Goal: Task Accomplishment & Management: Manage account settings

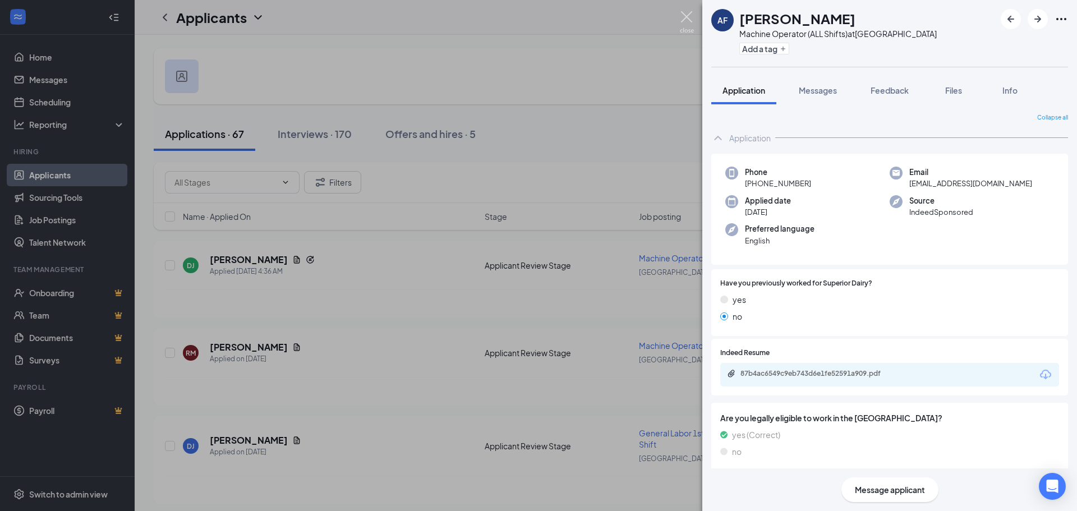
click at [685, 15] on img at bounding box center [687, 22] width 14 height 22
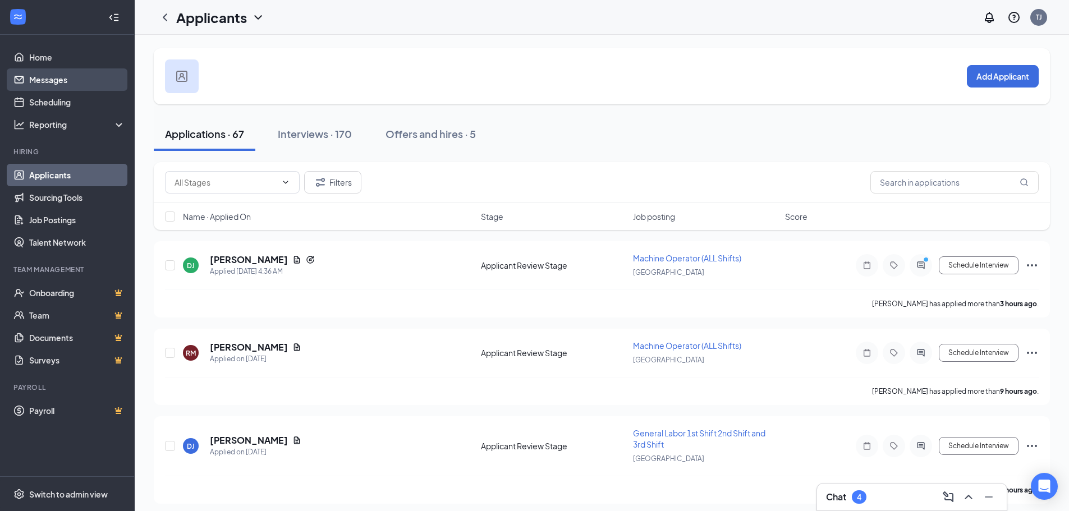
click at [49, 90] on link "Messages" at bounding box center [77, 79] width 96 height 22
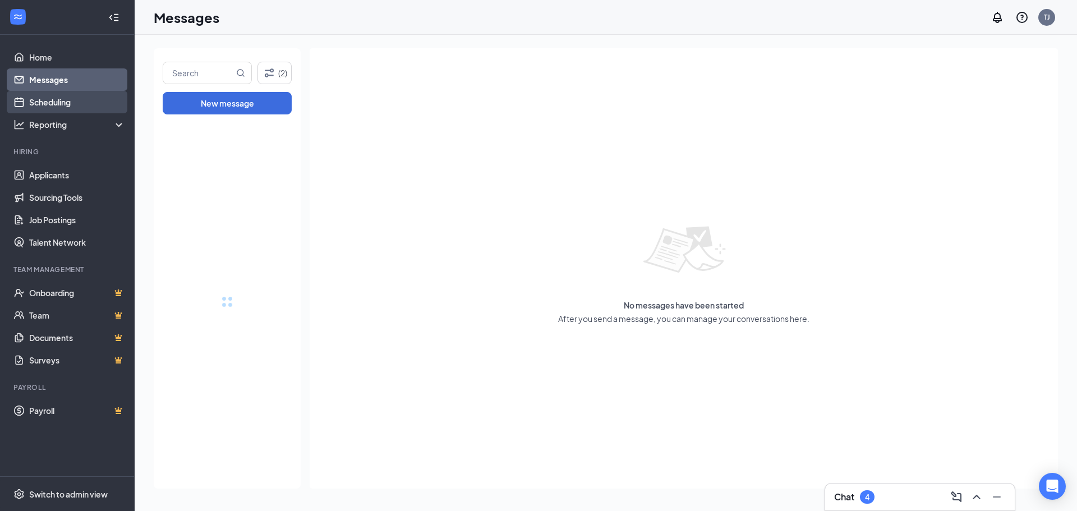
click at [52, 102] on link "Scheduling" at bounding box center [77, 102] width 96 height 22
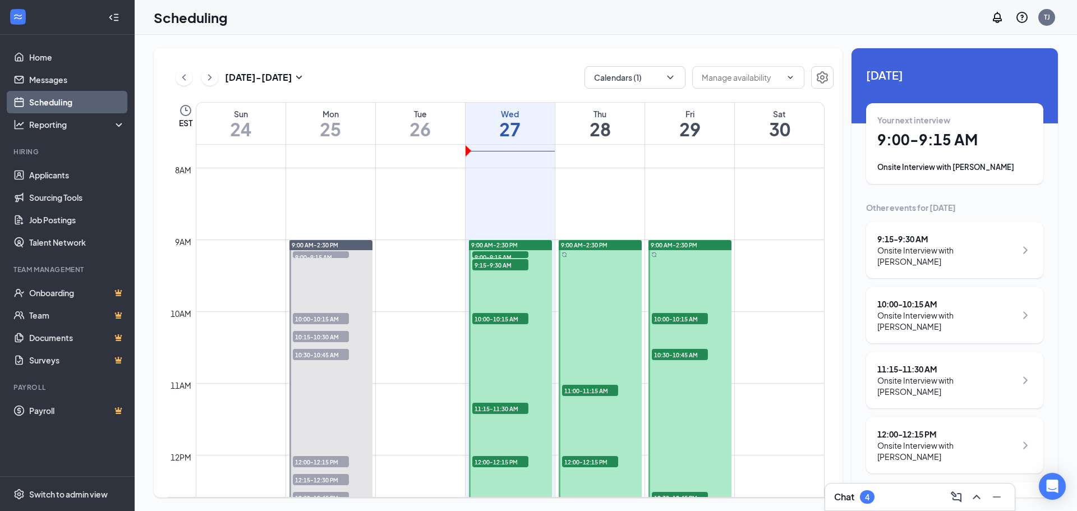
click at [922, 169] on div "Onsite Interview with [PERSON_NAME]" at bounding box center [955, 167] width 155 height 11
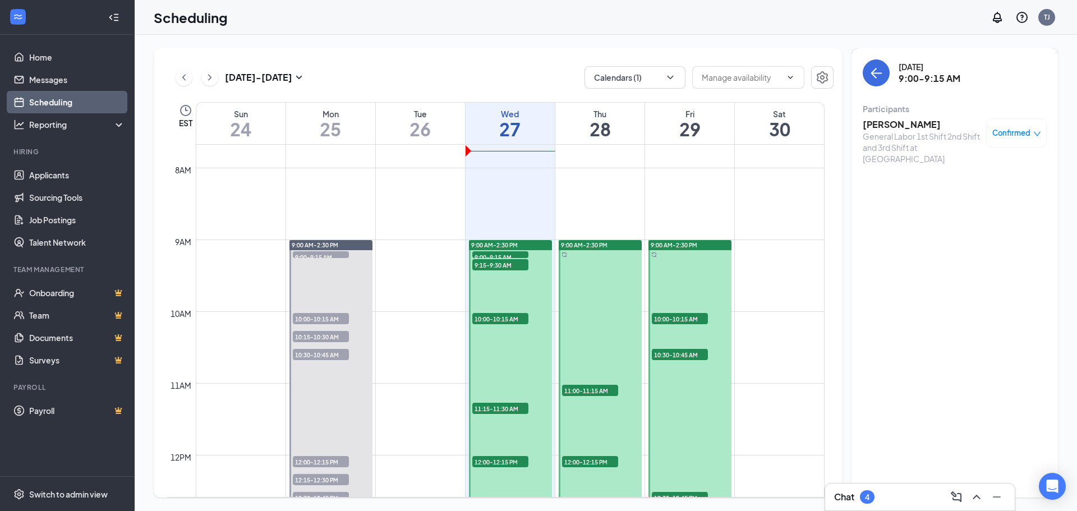
click at [891, 120] on h3 "[PERSON_NAME]" at bounding box center [922, 124] width 118 height 12
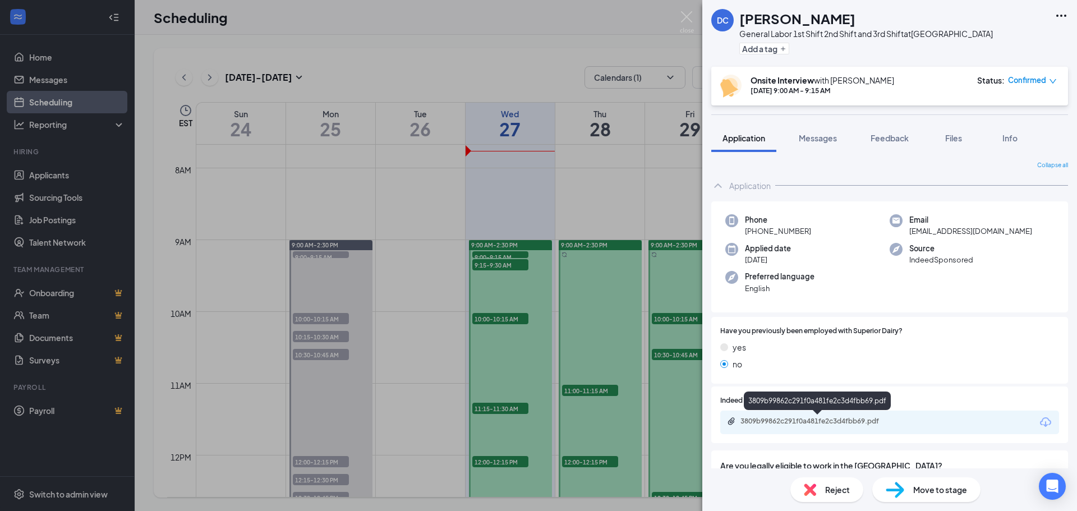
click at [809, 422] on div "3809b99862c291f0a481fe2c3d4fbb69.pdf" at bounding box center [819, 421] width 157 height 9
click at [687, 17] on img at bounding box center [687, 22] width 14 height 22
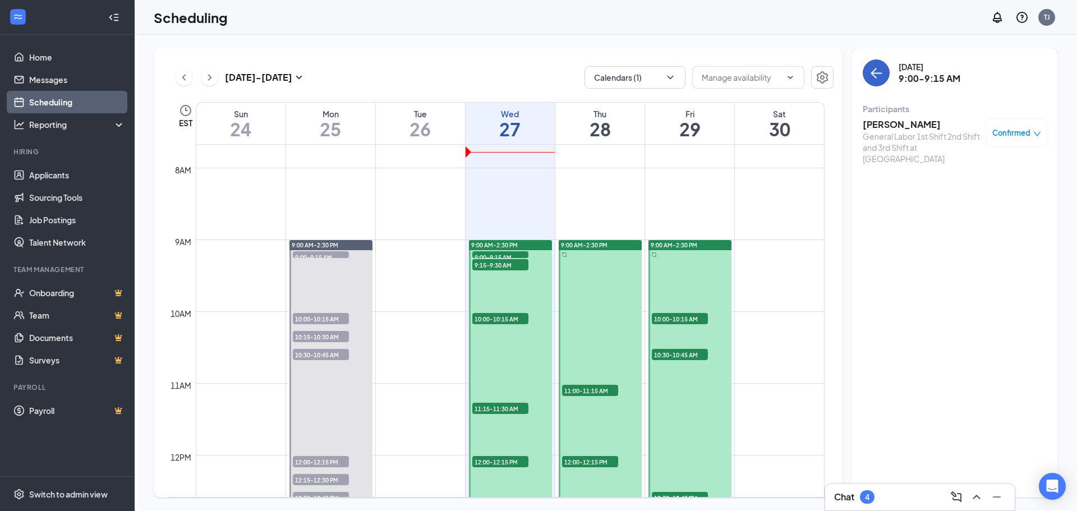
click at [883, 71] on button "back-button" at bounding box center [876, 72] width 27 height 27
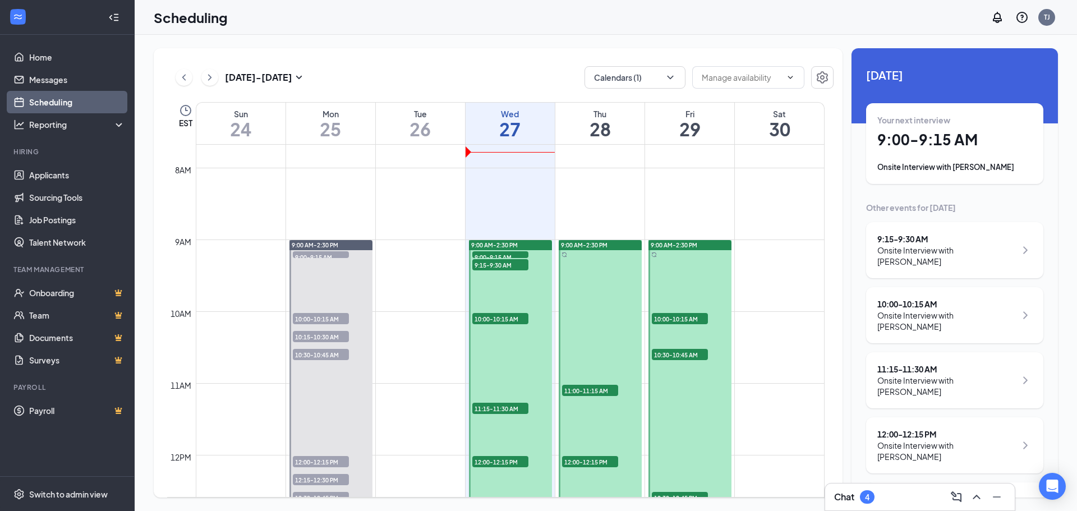
click at [906, 244] on div "9:15 - 9:30 AM" at bounding box center [947, 238] width 139 height 11
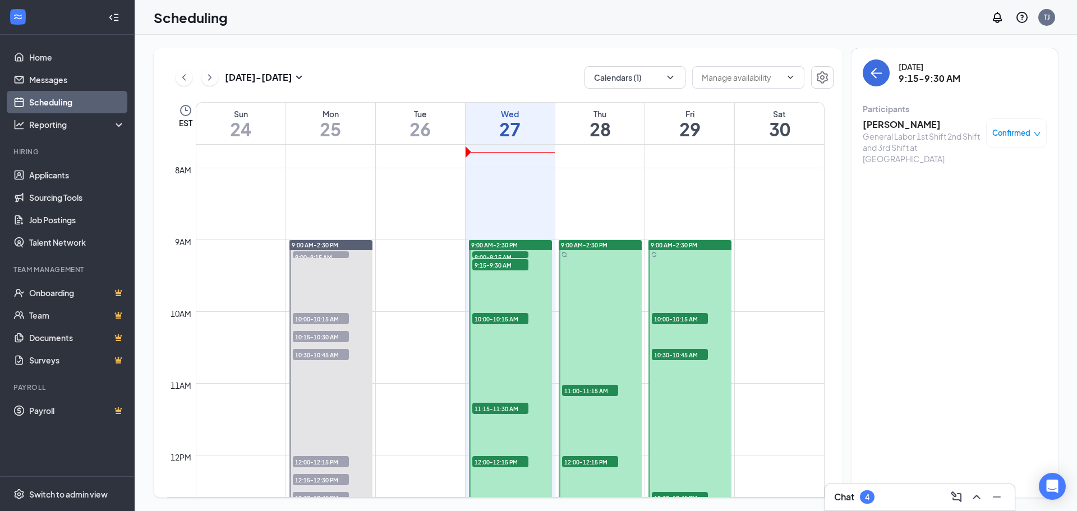
click at [894, 122] on h3 "[PERSON_NAME]" at bounding box center [922, 124] width 118 height 12
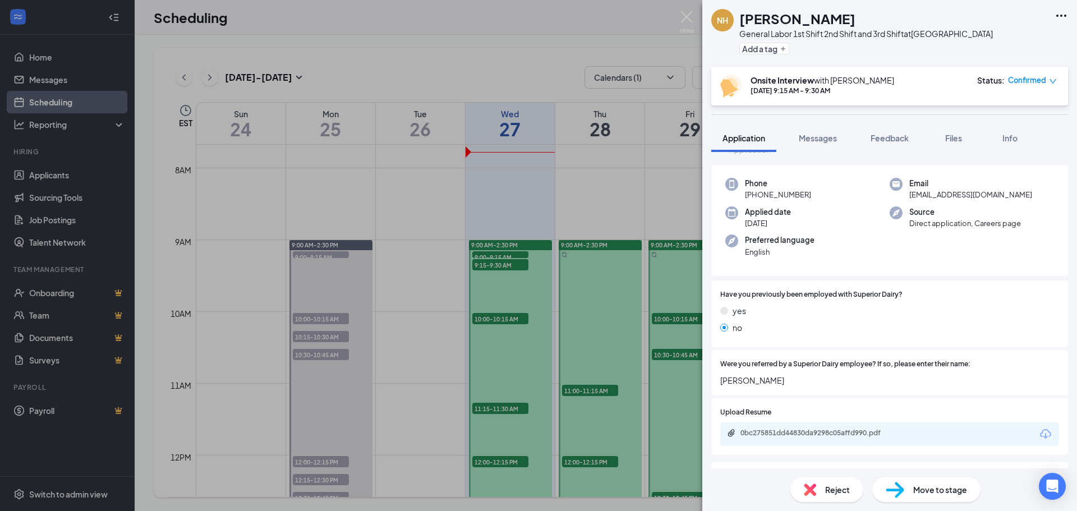
scroll to position [56, 0]
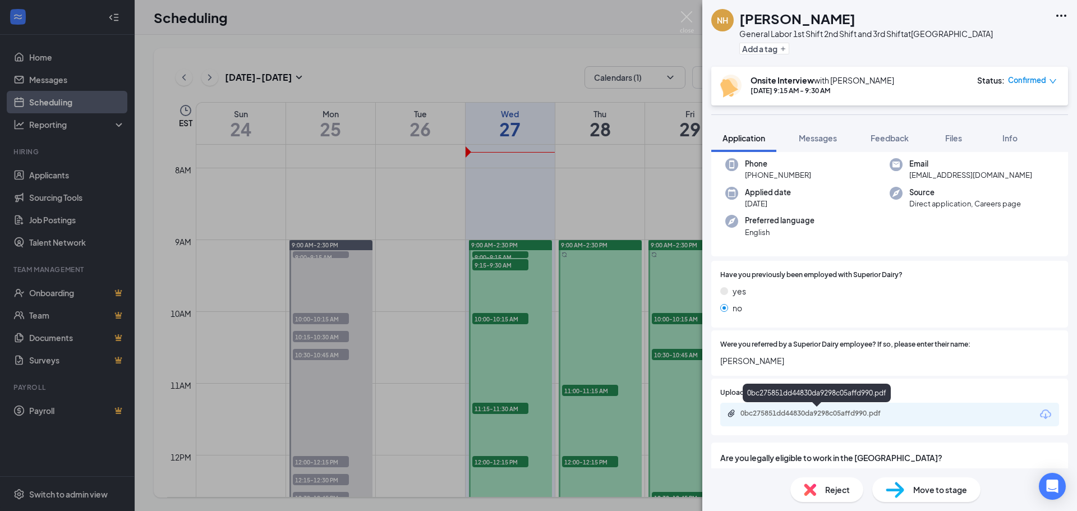
click at [794, 414] on div "0bc275851dd44830da9298c05affd990.pdf" at bounding box center [819, 413] width 157 height 9
click at [687, 15] on img at bounding box center [687, 22] width 14 height 22
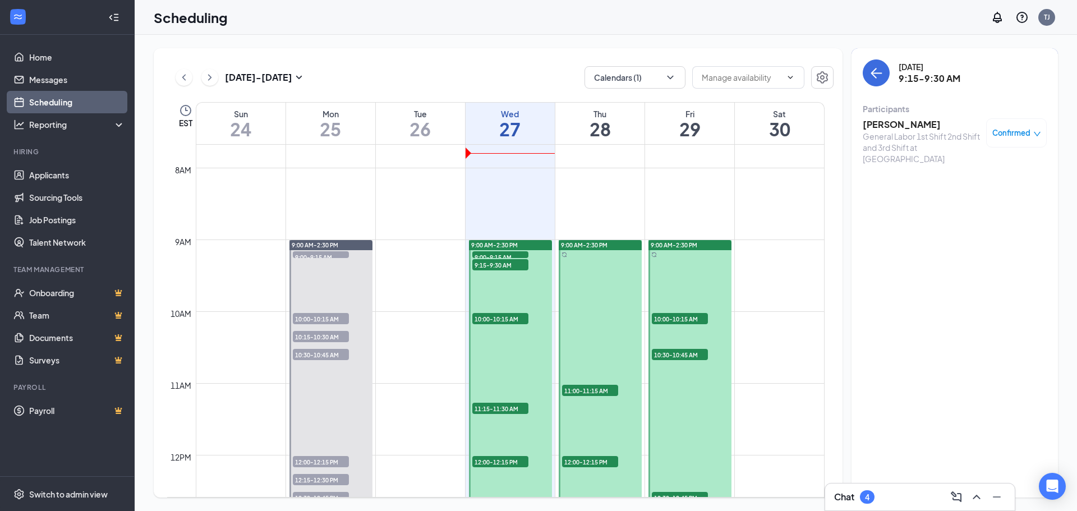
click at [892, 122] on h3 "[PERSON_NAME]" at bounding box center [922, 124] width 118 height 12
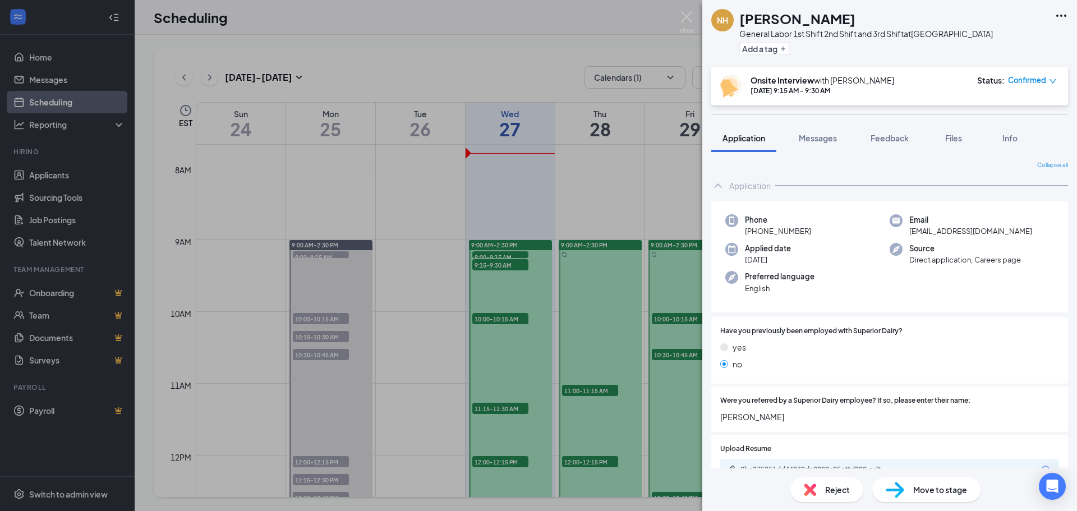
scroll to position [56, 0]
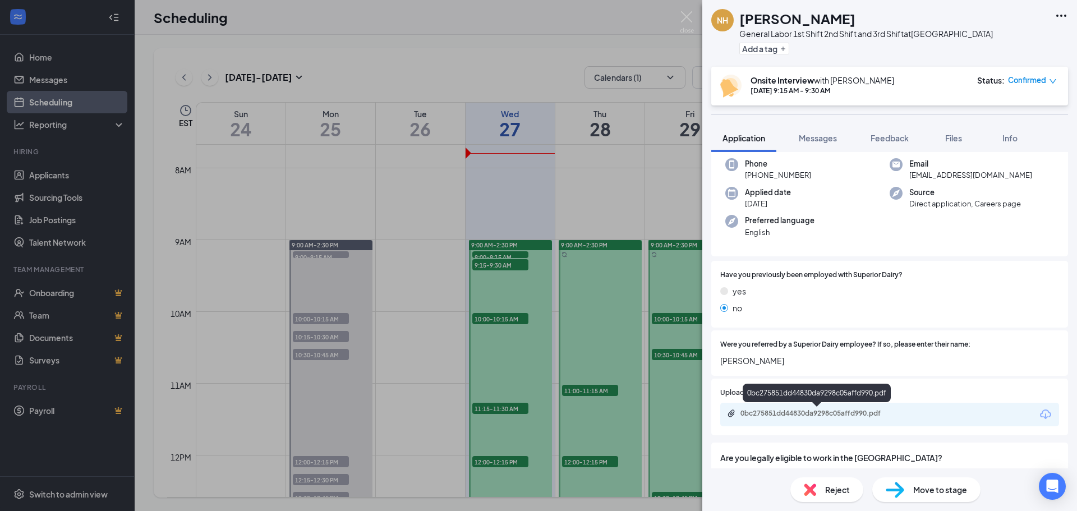
click at [762, 416] on div "0bc275851dd44830da9298c05affd990.pdf" at bounding box center [819, 413] width 157 height 9
click at [685, 16] on img at bounding box center [687, 22] width 14 height 22
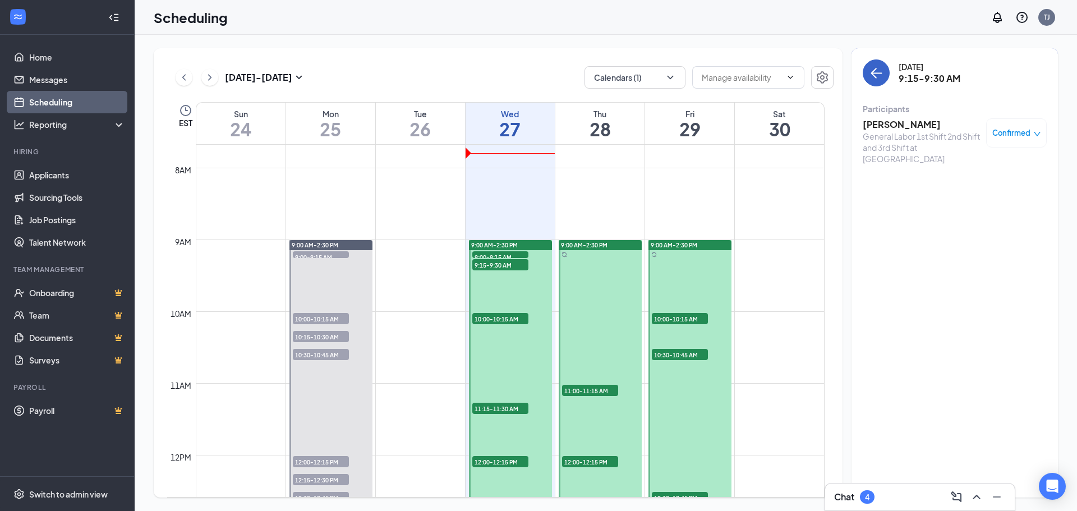
click at [886, 74] on button "back-button" at bounding box center [876, 72] width 27 height 27
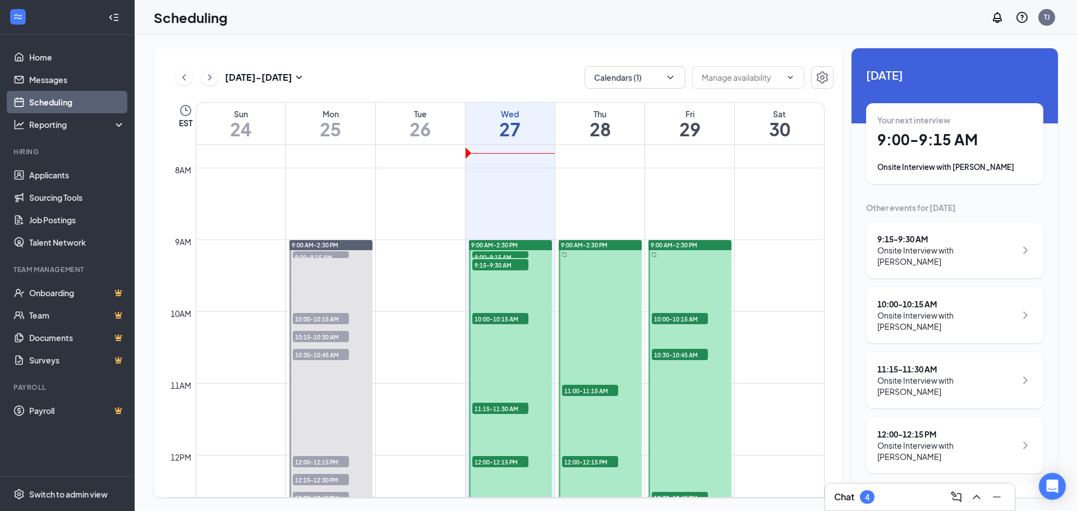
click at [950, 319] on div "Onsite Interview with [PERSON_NAME]" at bounding box center [947, 321] width 139 height 22
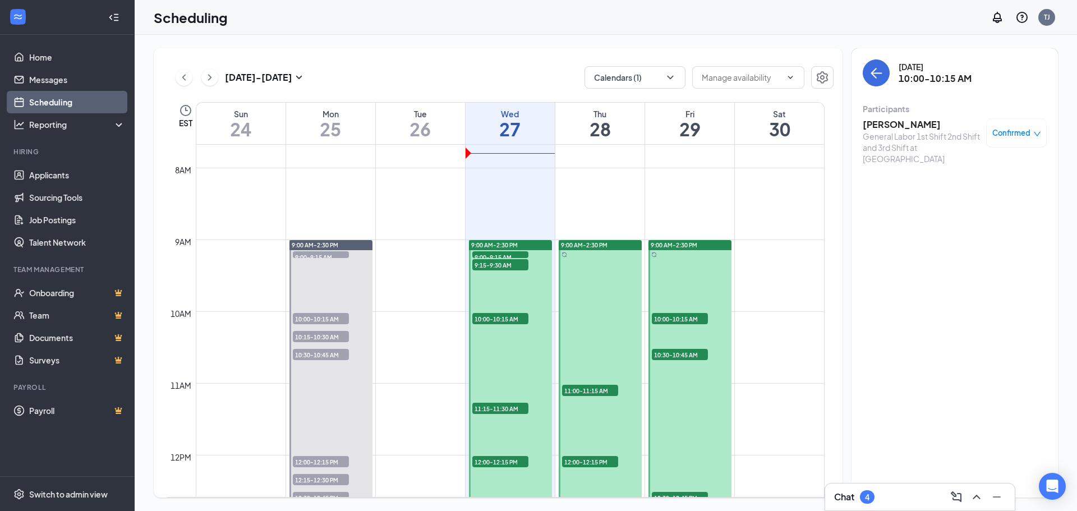
click at [890, 121] on h3 "[PERSON_NAME]" at bounding box center [922, 124] width 118 height 12
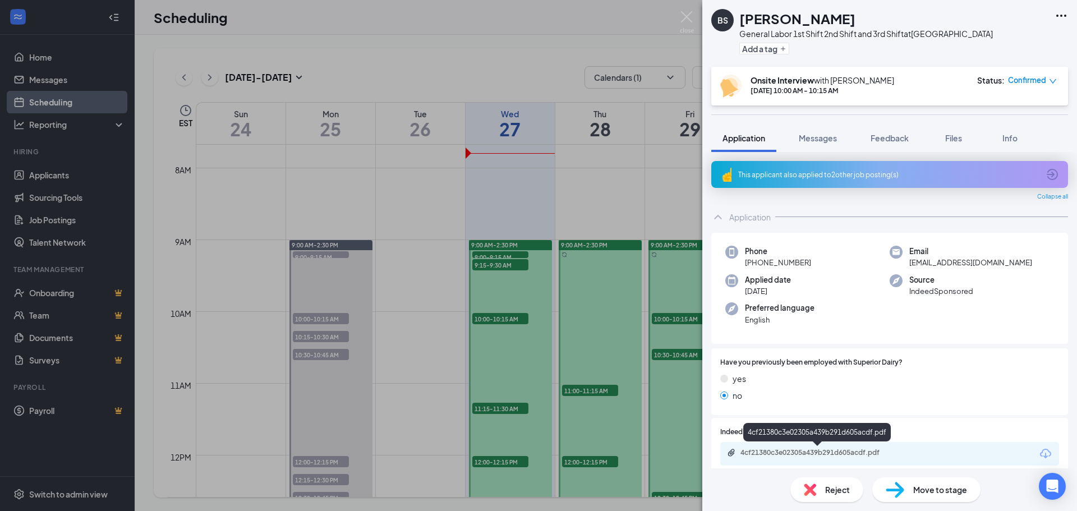
click at [794, 454] on div "4cf21380c3e02305a439b291d605acdf.pdf" at bounding box center [819, 452] width 157 height 9
click at [685, 13] on img at bounding box center [687, 22] width 14 height 22
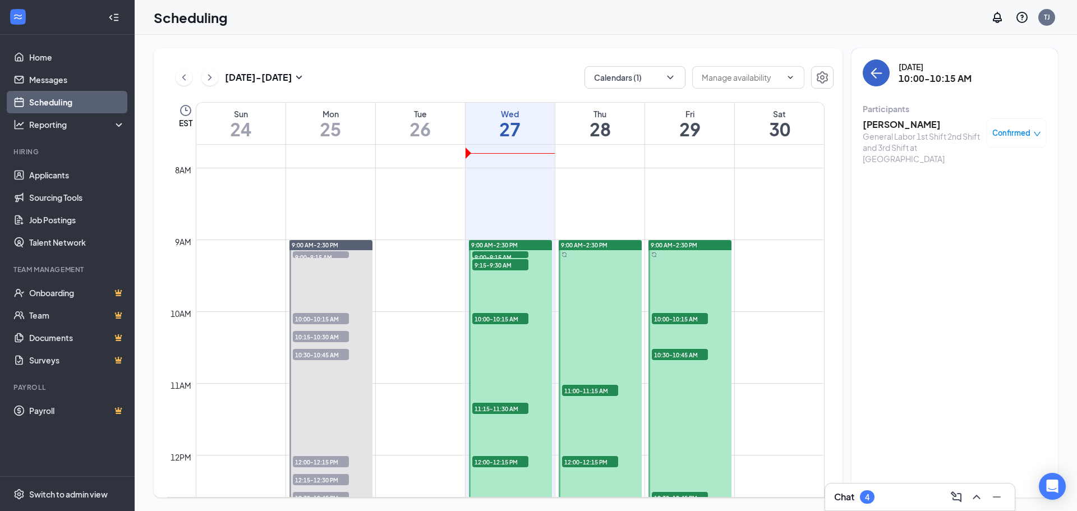
click at [872, 72] on icon "ArrowLeft" at bounding box center [874, 73] width 6 height 11
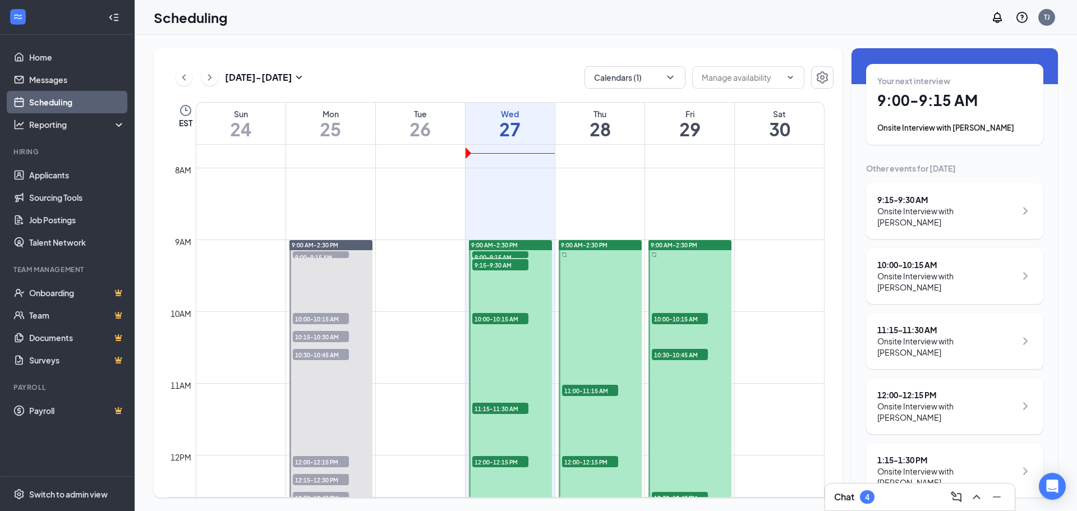
scroll to position [56, 0]
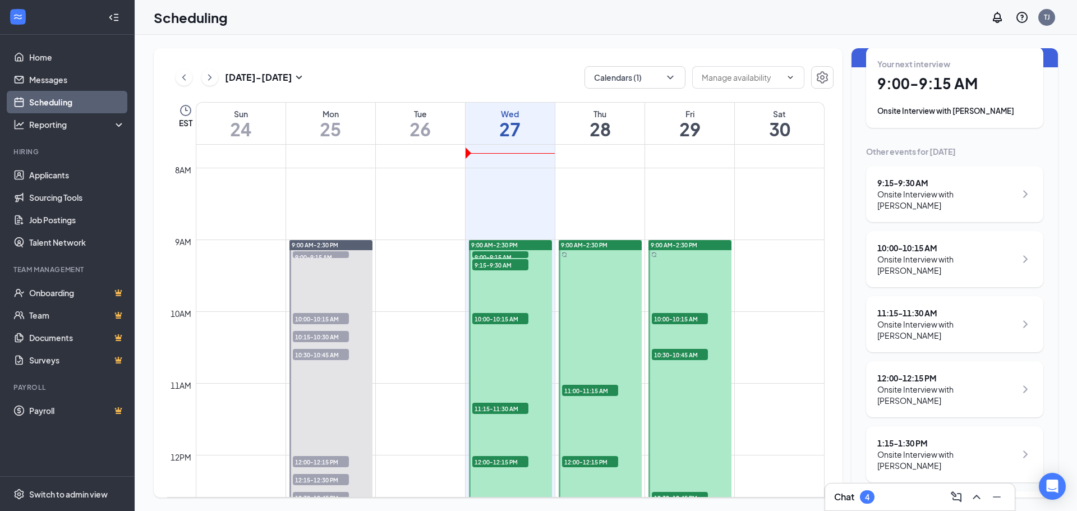
click at [920, 320] on div "Onsite Interview with [PERSON_NAME]" at bounding box center [947, 330] width 139 height 22
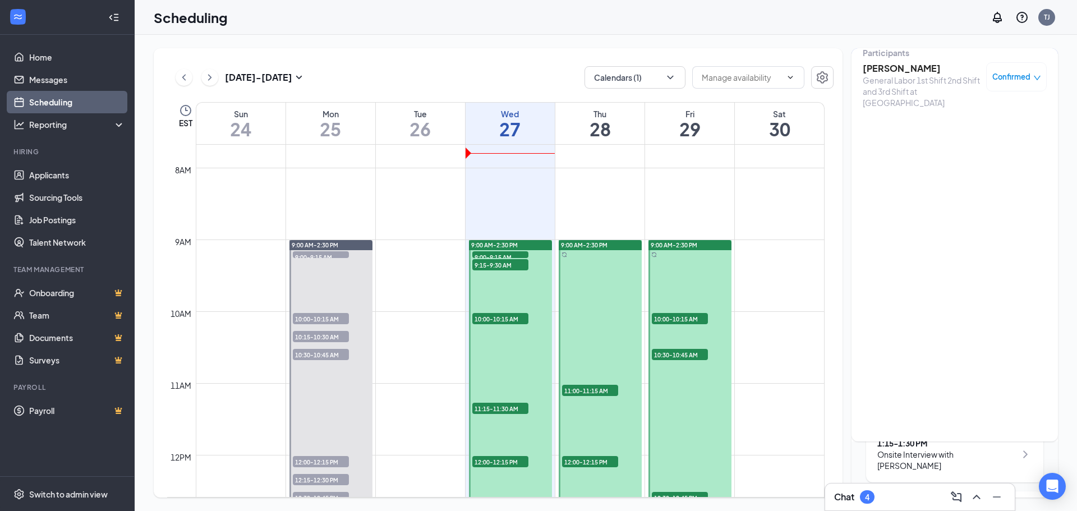
click at [901, 71] on h3 "[PERSON_NAME]" at bounding box center [922, 68] width 118 height 12
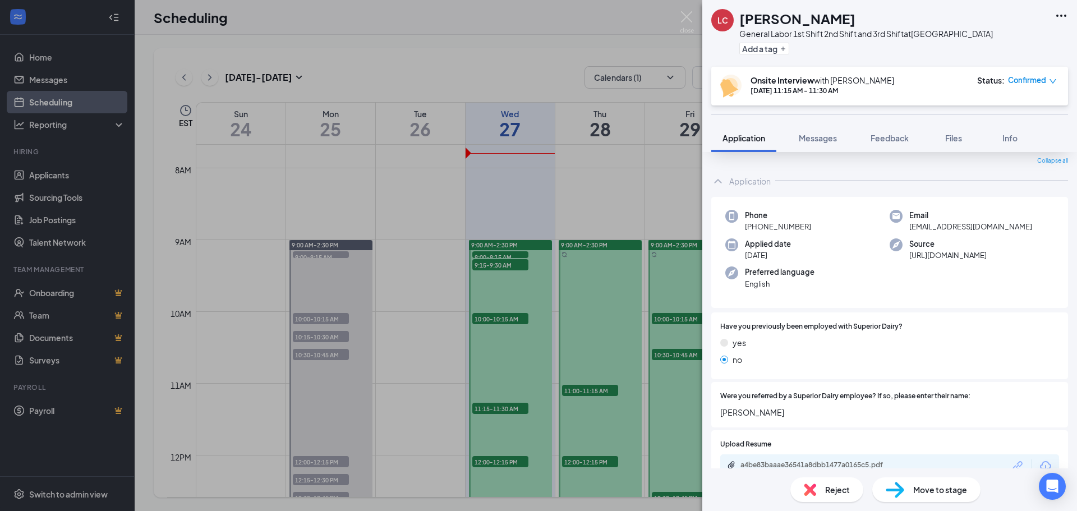
scroll to position [56, 0]
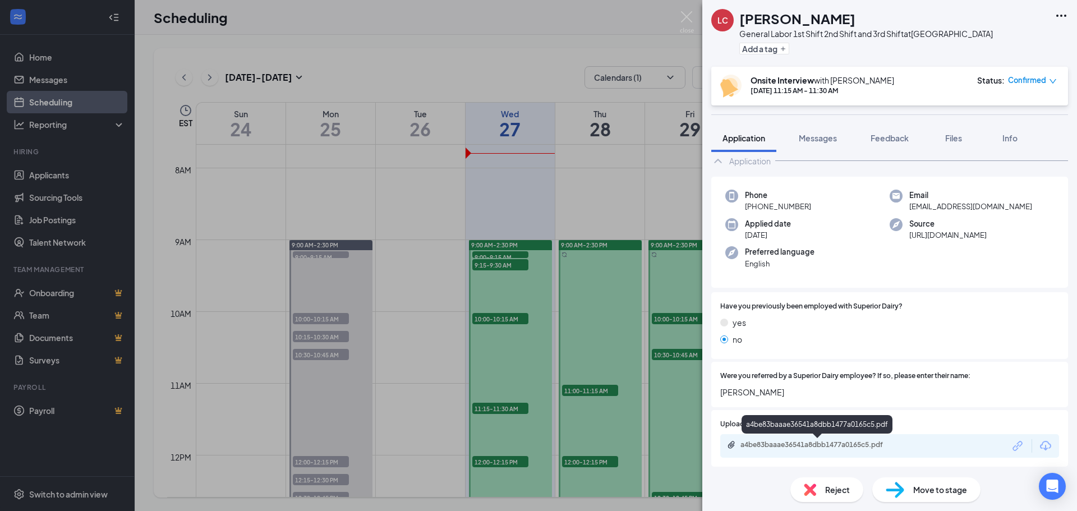
click at [802, 444] on div "a4be83baaae36541a8dbb1477a0165c5.pdf" at bounding box center [819, 444] width 157 height 9
click at [683, 14] on img at bounding box center [687, 22] width 14 height 22
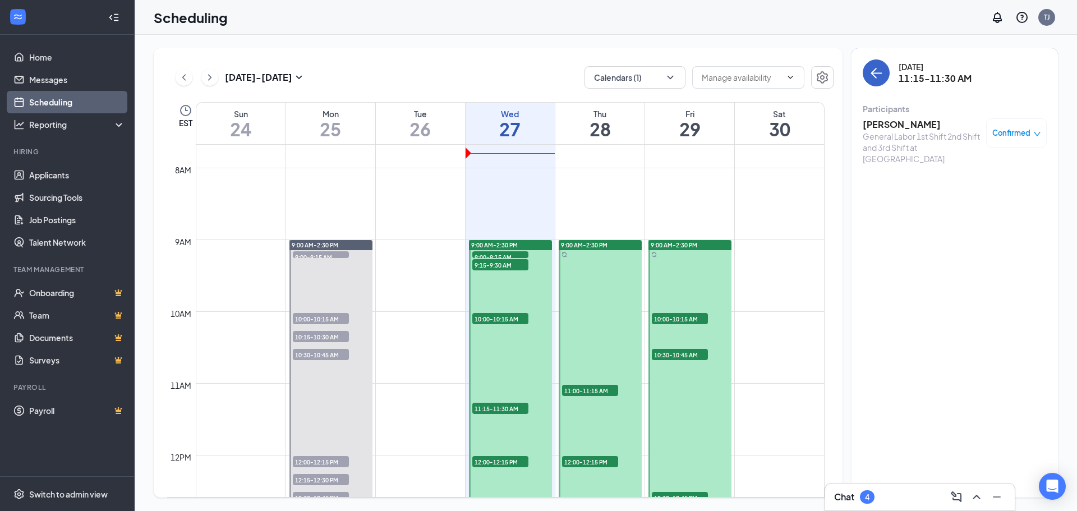
click at [878, 80] on button "back-button" at bounding box center [876, 72] width 27 height 27
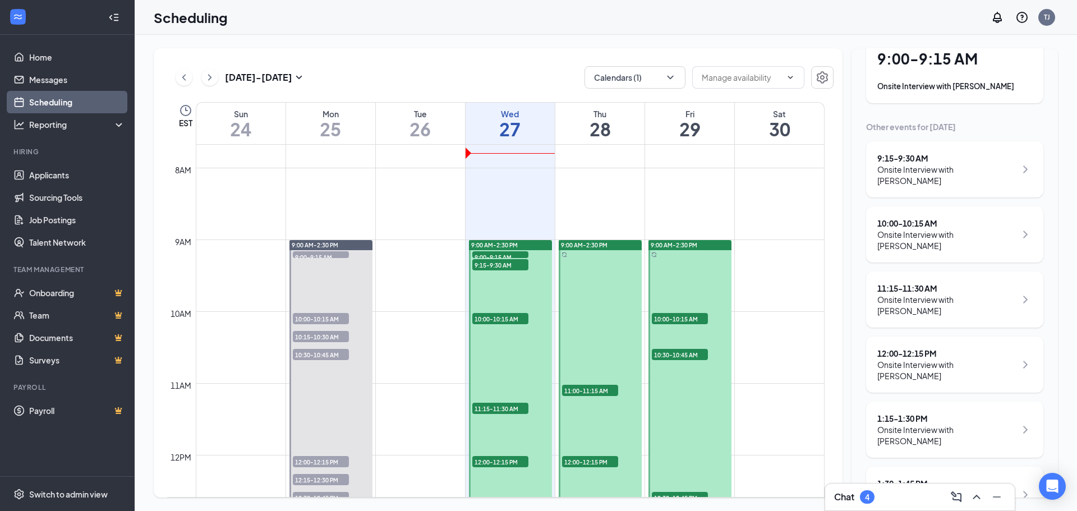
scroll to position [155, 0]
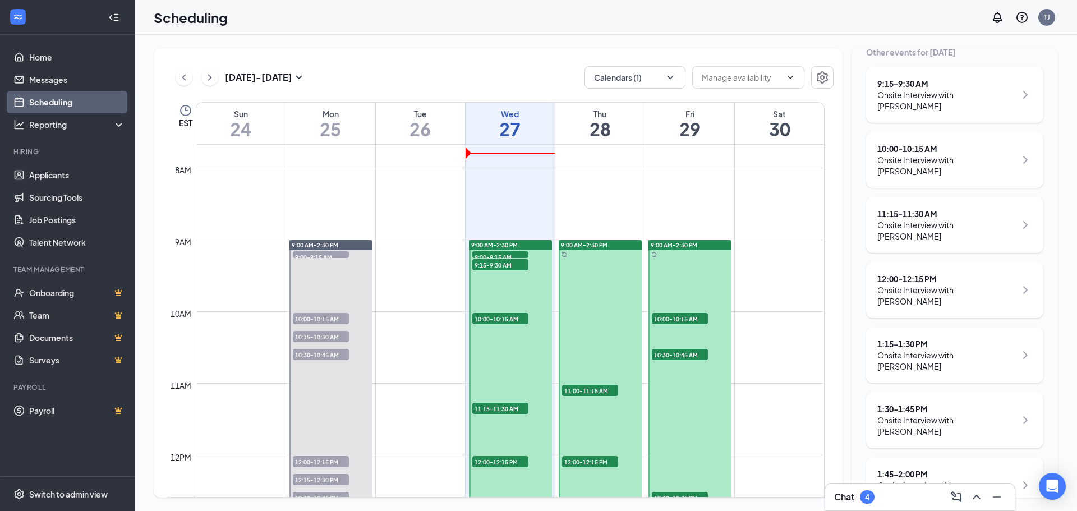
click at [929, 284] on div "Onsite Interview with [PERSON_NAME]" at bounding box center [947, 295] width 139 height 22
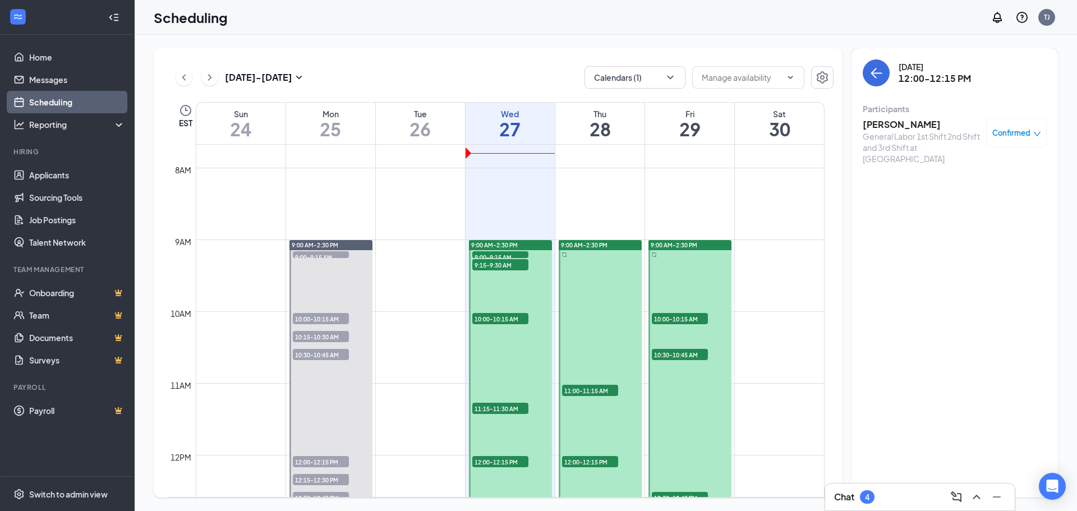
click at [899, 123] on h3 "[PERSON_NAME]" at bounding box center [922, 124] width 118 height 12
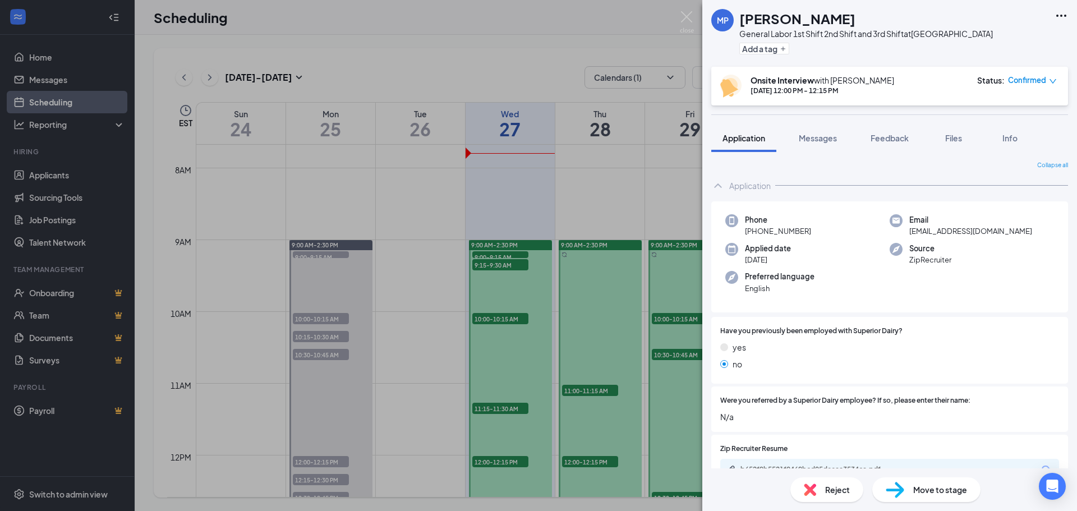
scroll to position [56, 0]
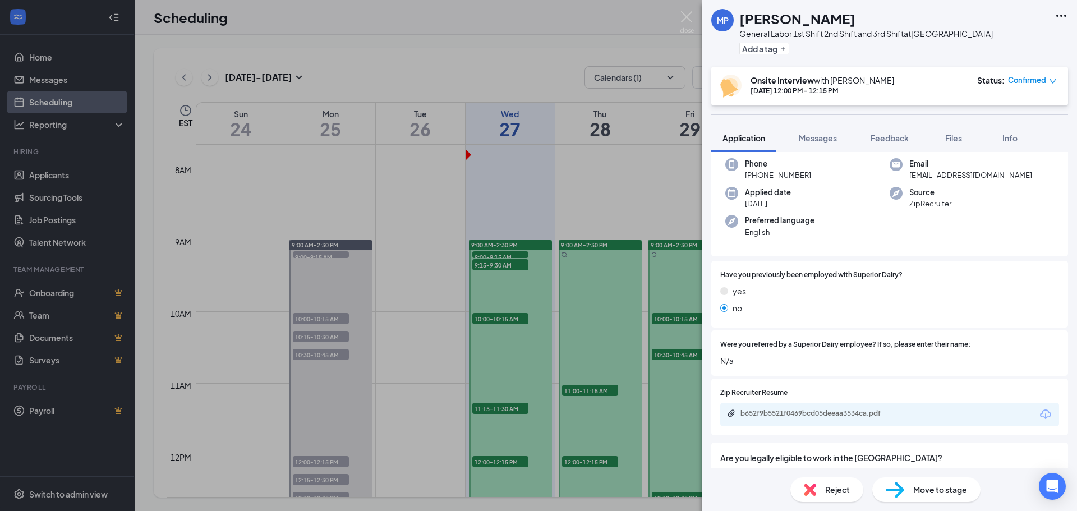
click at [787, 408] on div "b652f9b5521f0469bcd05deeaa3534ca.pdf" at bounding box center [889, 415] width 339 height 24
click at [787, 412] on div "b652f9b5521f0469bcd05deeaa3534ca.pdf" at bounding box center [819, 413] width 157 height 9
click at [690, 13] on img at bounding box center [687, 22] width 14 height 22
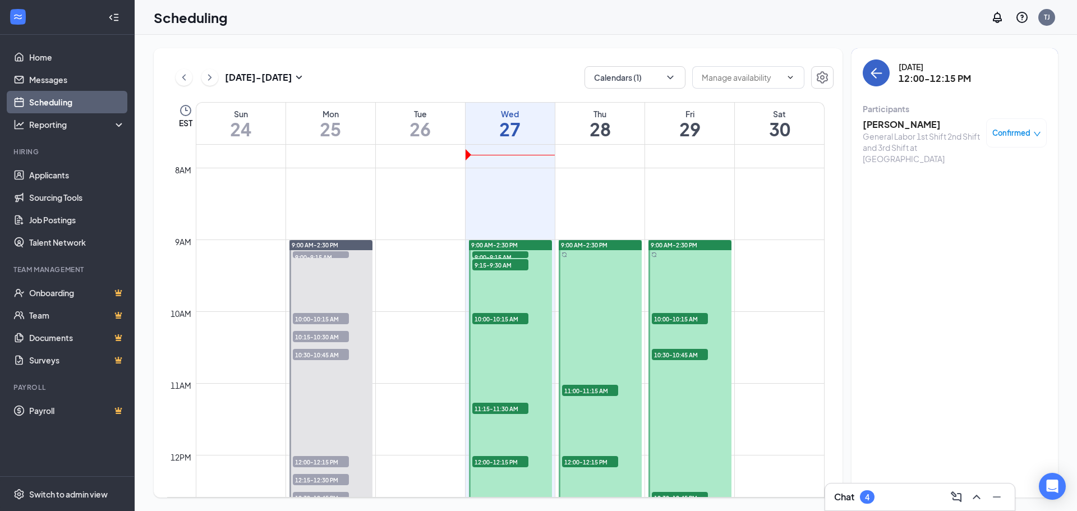
click at [884, 74] on button "back-button" at bounding box center [876, 72] width 27 height 27
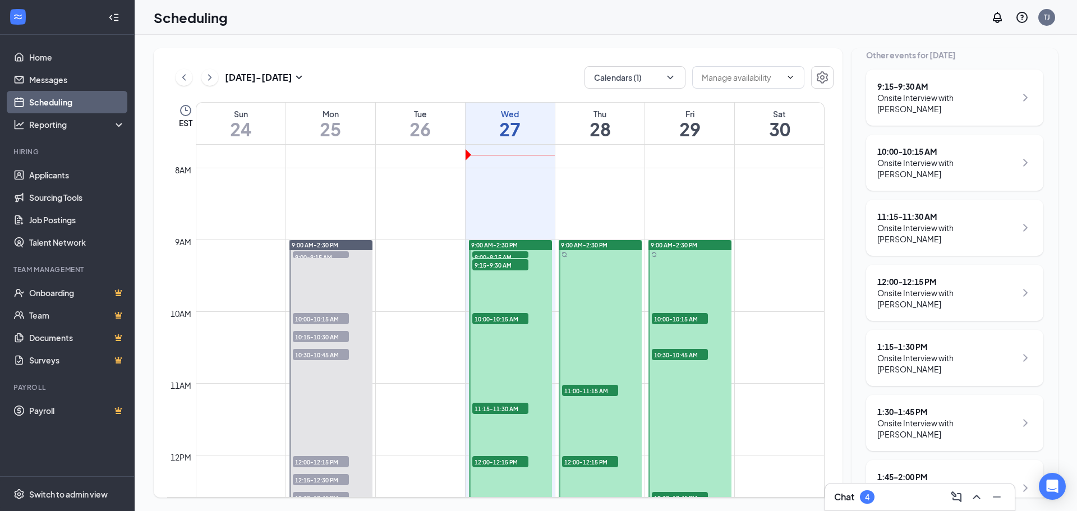
scroll to position [155, 0]
click at [925, 338] on div "1:15 - 1:30 PM" at bounding box center [947, 343] width 139 height 11
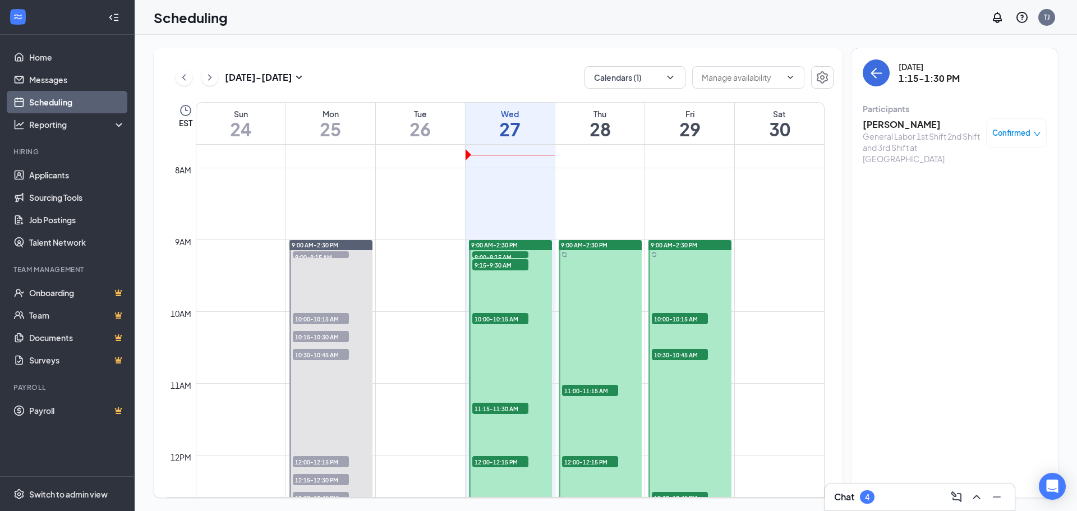
click at [885, 127] on h3 "[PERSON_NAME]" at bounding box center [922, 124] width 118 height 12
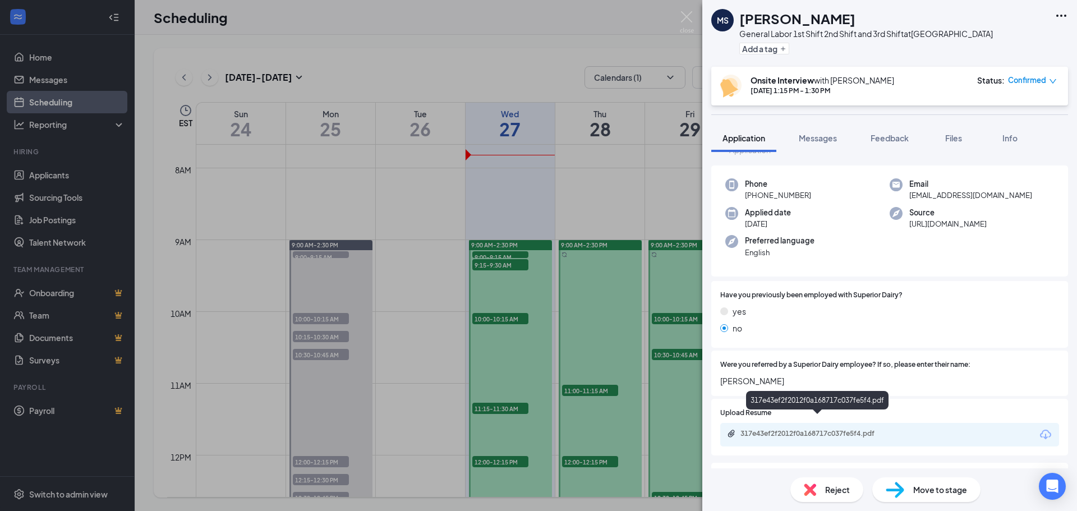
scroll to position [56, 0]
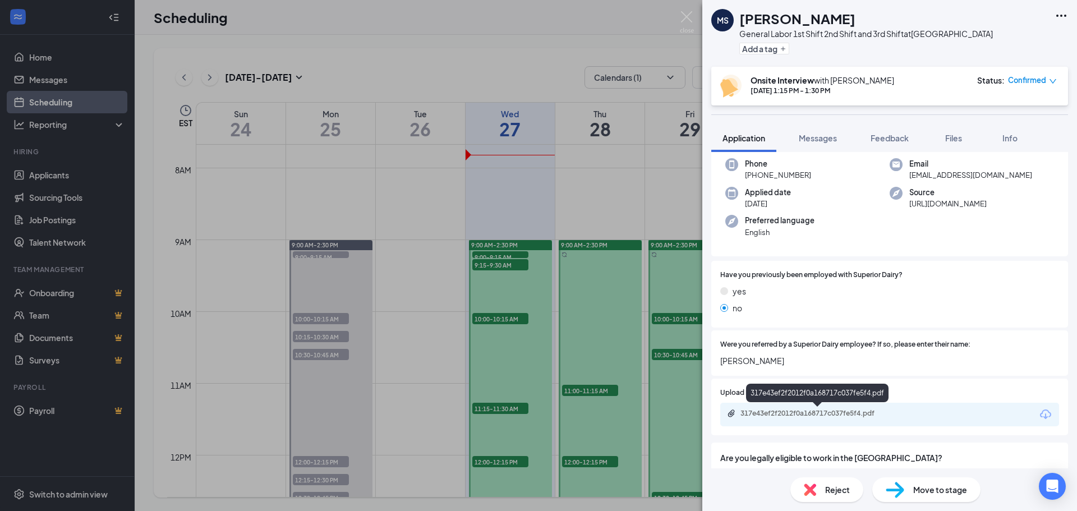
click at [768, 414] on div "317e43ef2f2012f0a168717c037fe5f4.pdf" at bounding box center [819, 413] width 157 height 9
click at [686, 12] on img at bounding box center [687, 22] width 14 height 22
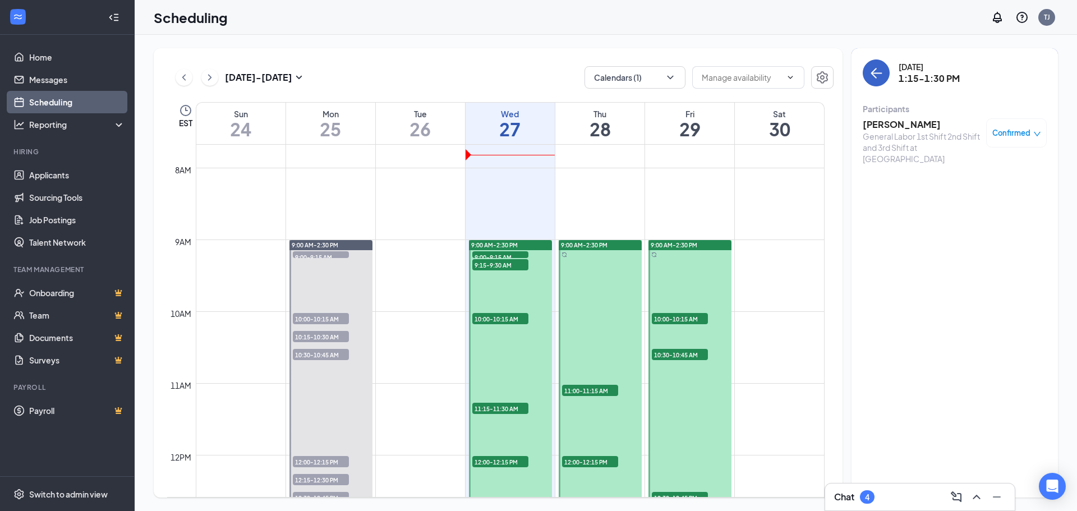
drag, startPoint x: 875, startPoint y: 76, endPoint x: 890, endPoint y: 99, distance: 27.5
click at [875, 76] on icon "ArrowLeft" at bounding box center [876, 72] width 13 height 13
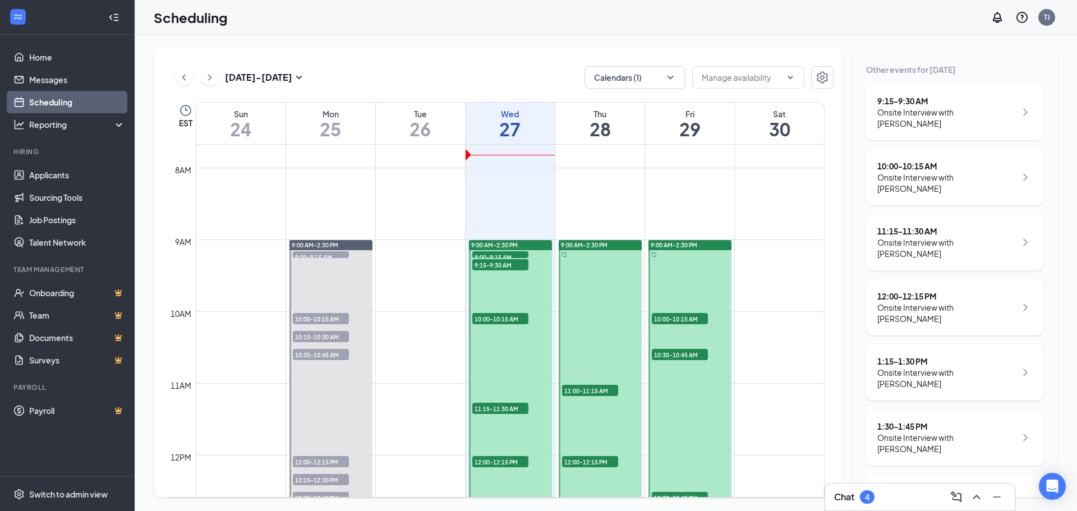
scroll to position [155, 0]
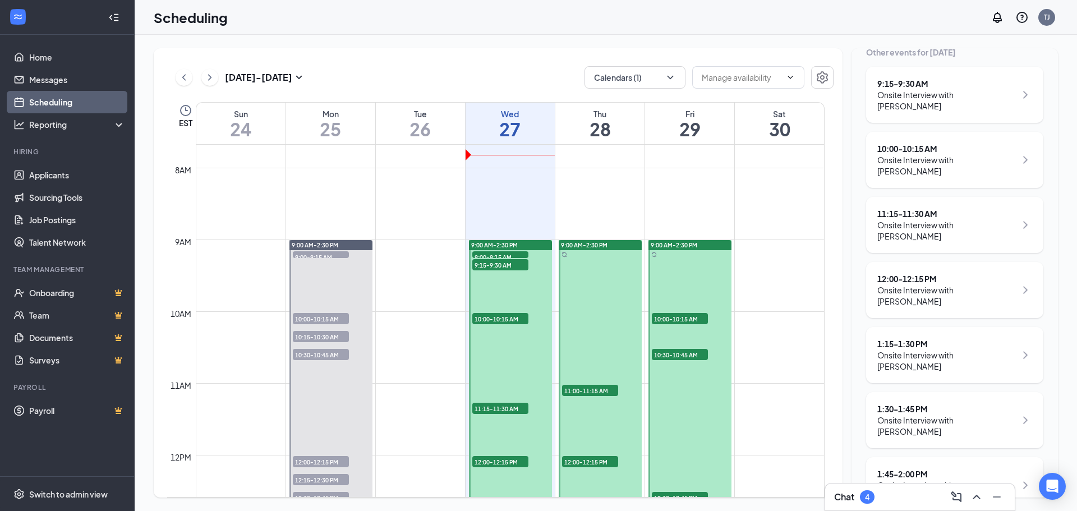
click at [921, 415] on div "Onsite Interview with [PERSON_NAME]" at bounding box center [947, 426] width 139 height 22
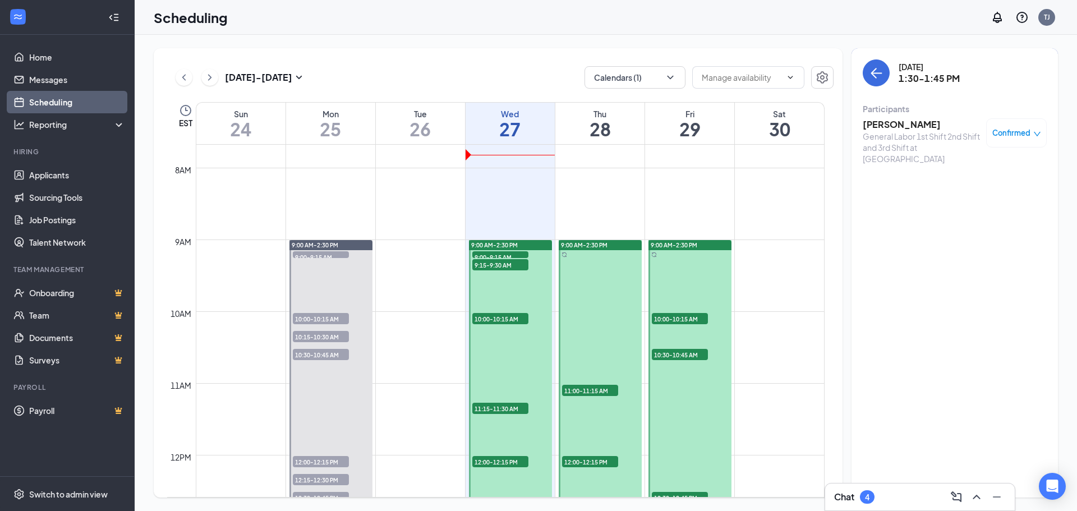
click at [904, 130] on h3 "[PERSON_NAME]" at bounding box center [922, 124] width 118 height 12
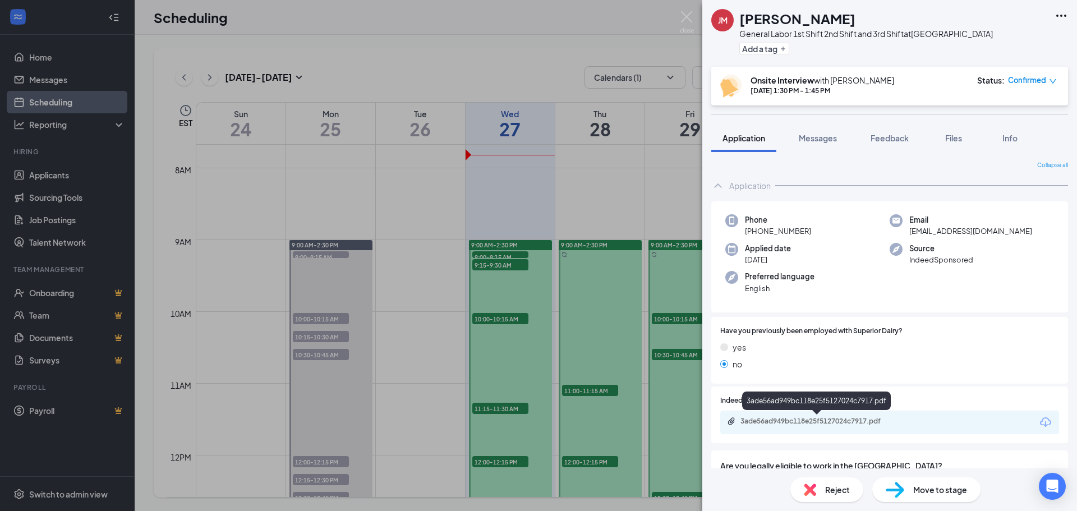
scroll to position [56, 0]
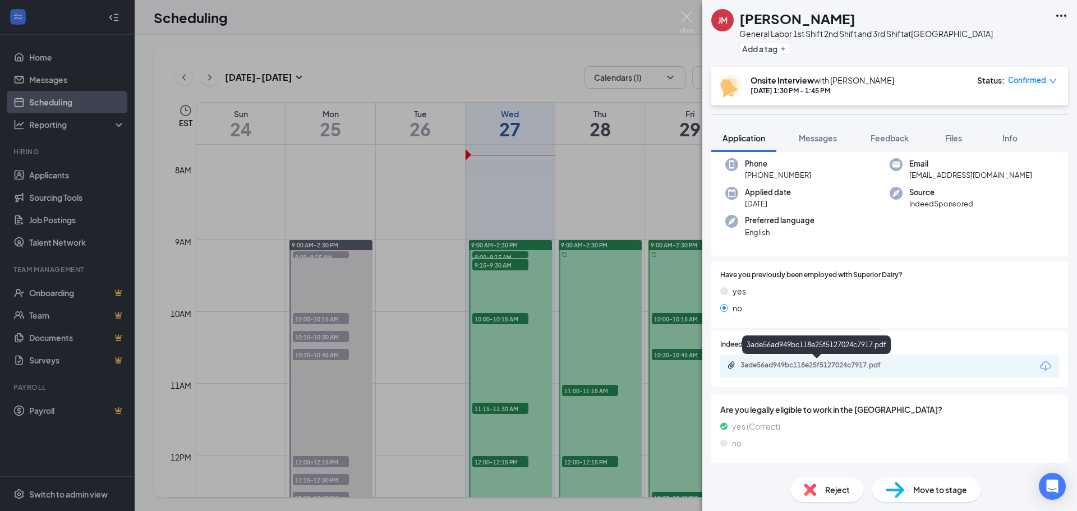
click at [803, 364] on div "3ade56ad949bc118e25f5127024c7917.pdf" at bounding box center [819, 365] width 157 height 9
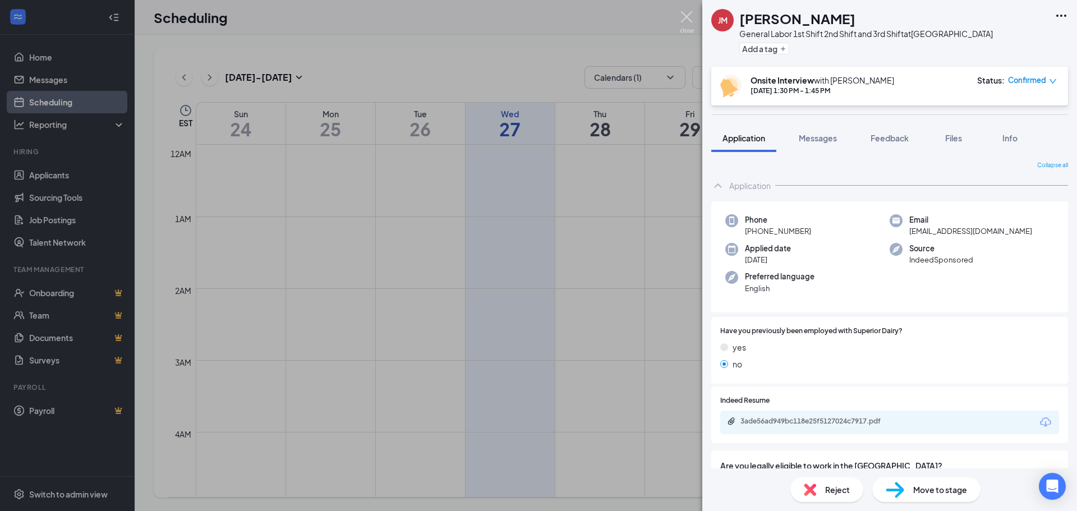
scroll to position [56, 0]
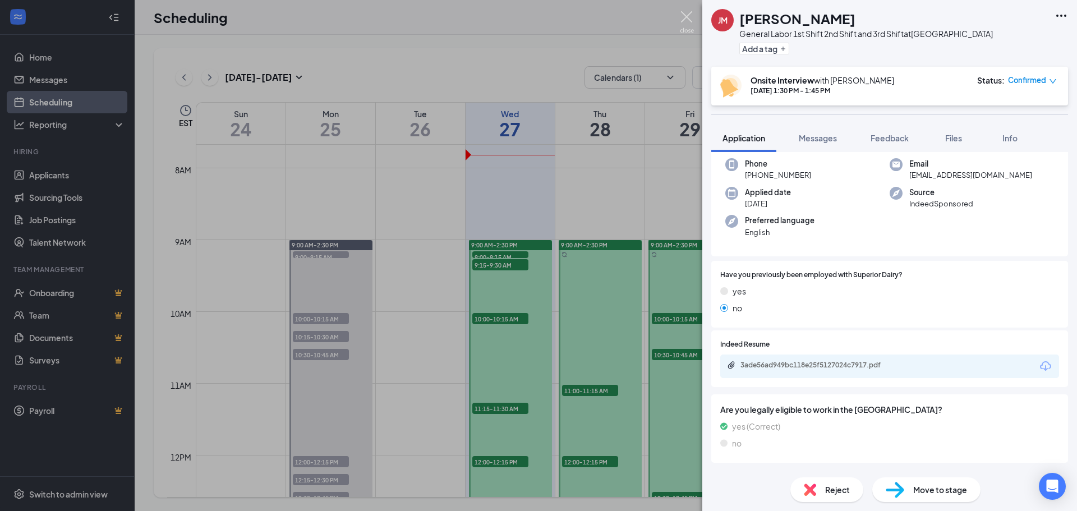
click at [686, 15] on img at bounding box center [687, 22] width 14 height 22
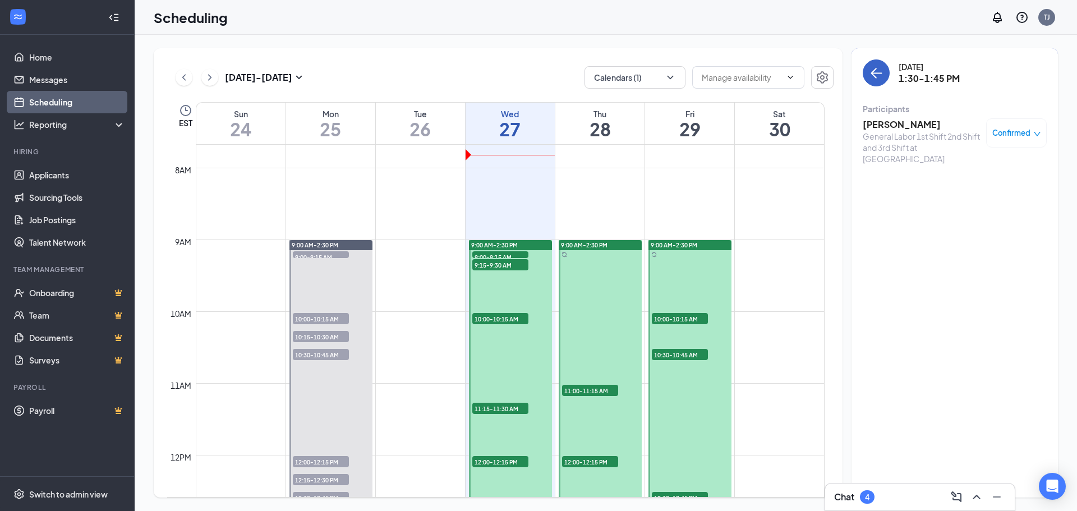
click at [887, 74] on button "back-button" at bounding box center [876, 72] width 27 height 27
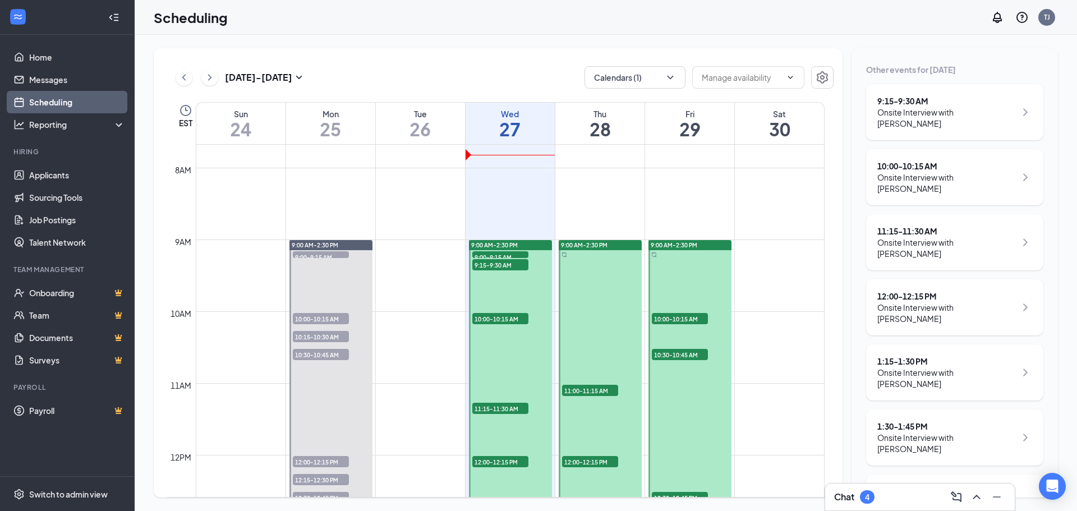
scroll to position [155, 0]
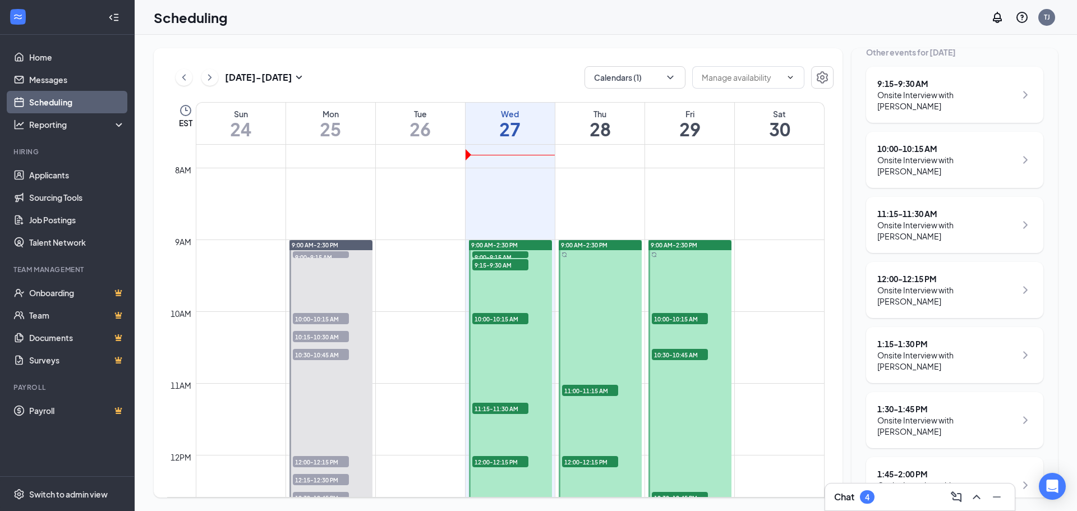
click at [943, 480] on div "Onsite Interview with [PERSON_NAME]" at bounding box center [947, 491] width 139 height 22
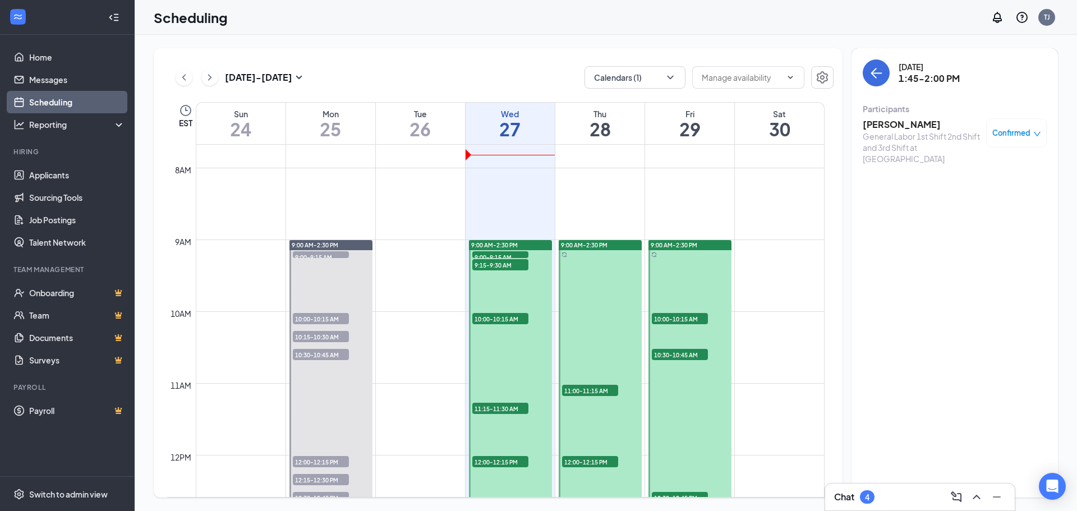
click at [894, 123] on h3 "Tricia Mcelroy" at bounding box center [922, 124] width 118 height 12
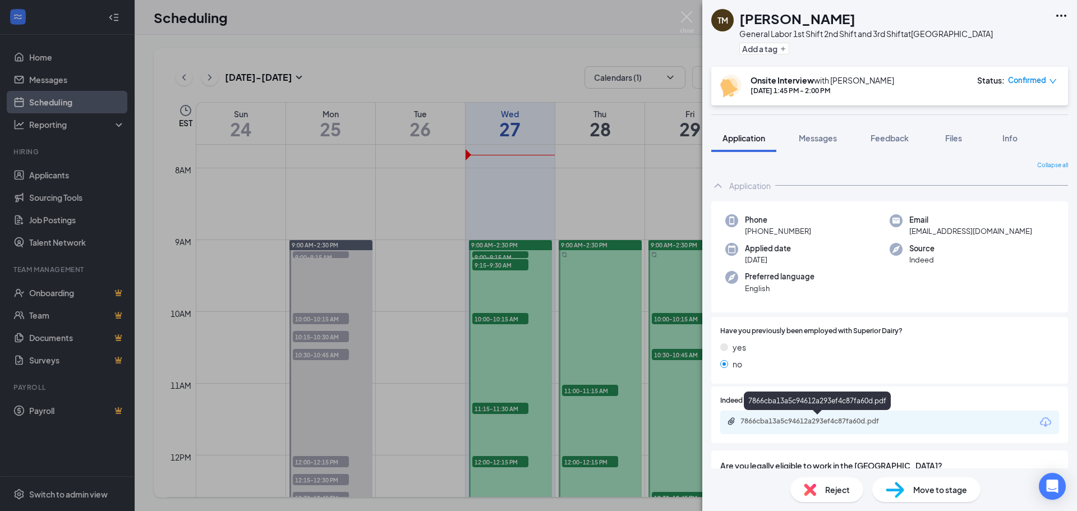
click at [775, 423] on div "7866cba13a5c94612a293ef4c87fa60d.pdf" at bounding box center [819, 421] width 157 height 9
click at [686, 13] on img at bounding box center [687, 22] width 14 height 22
